Goal: Find specific page/section: Find specific page/section

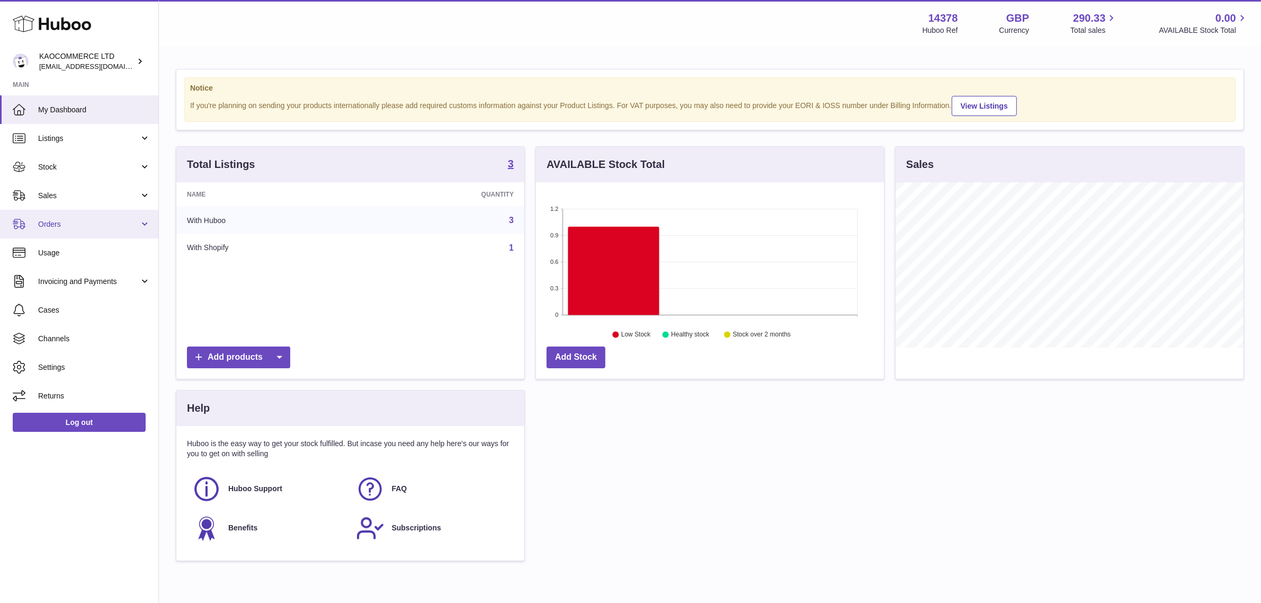
click at [81, 223] on span "Orders" at bounding box center [88, 224] width 101 height 10
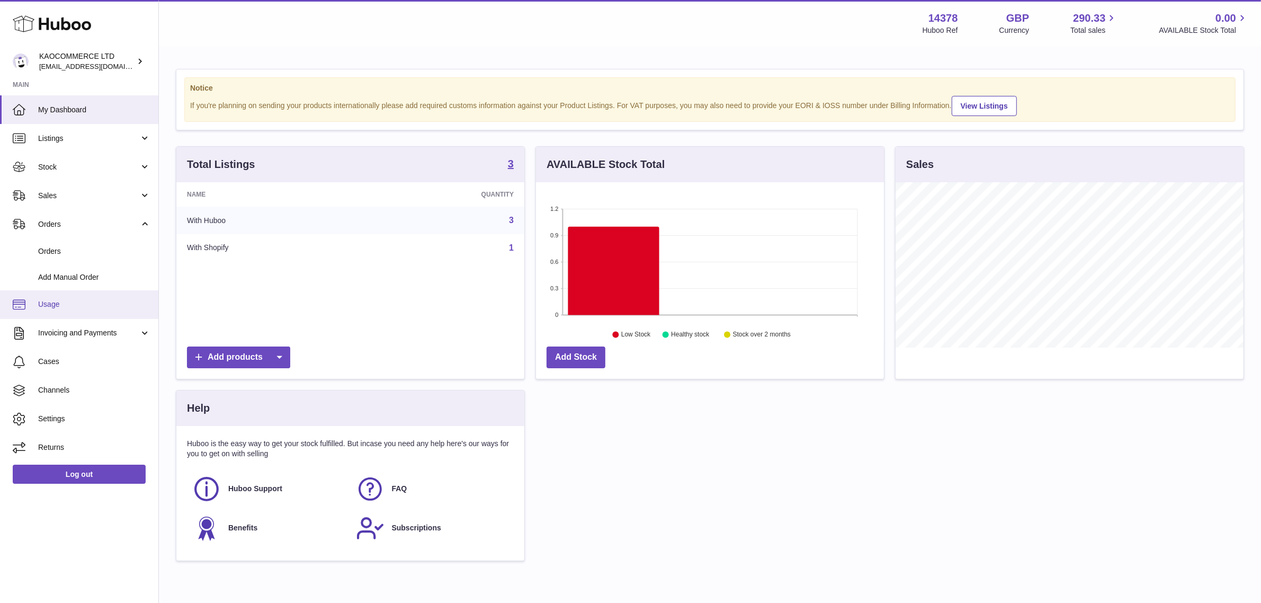
click at [87, 297] on link "Usage" at bounding box center [79, 304] width 158 height 29
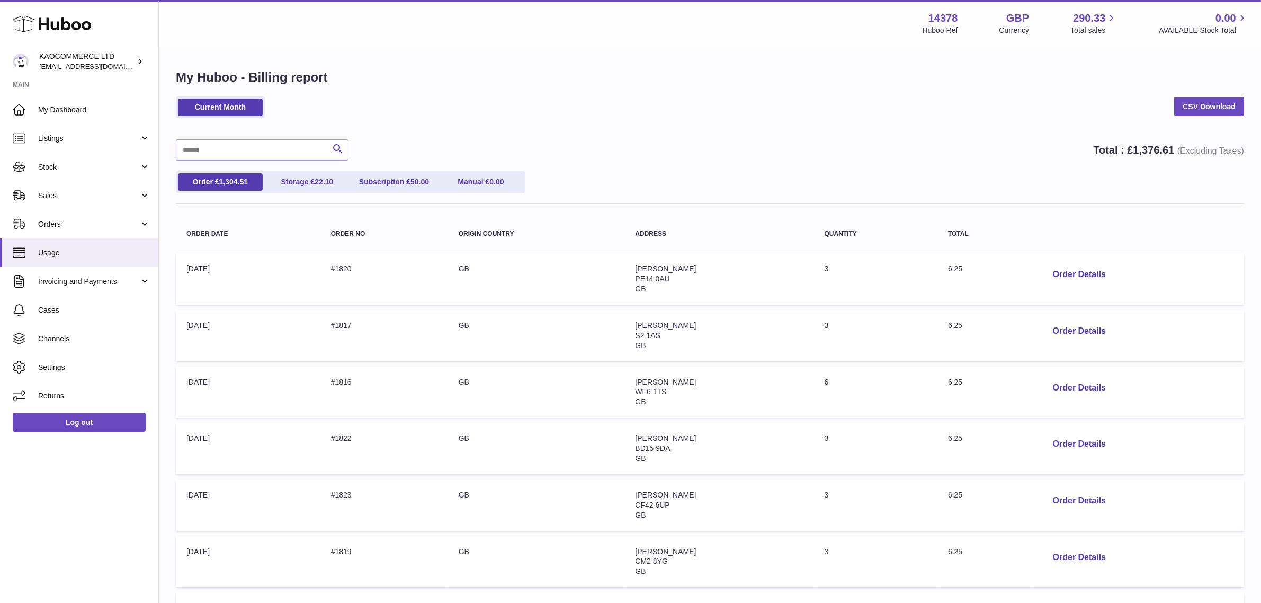
click at [531, 112] on div "Current Month CSV Download" at bounding box center [710, 112] width 1068 height 32
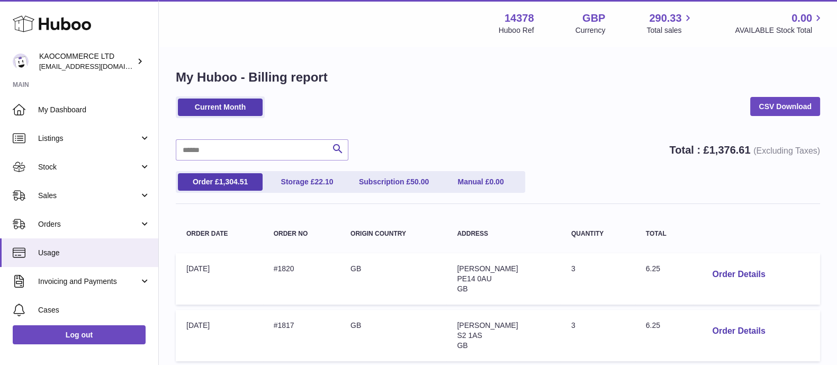
click at [376, 157] on div "Search Total : £ 1,376.61 (Excluding Taxes)" at bounding box center [498, 149] width 644 height 21
